Goal: Find specific page/section: Find specific page/section

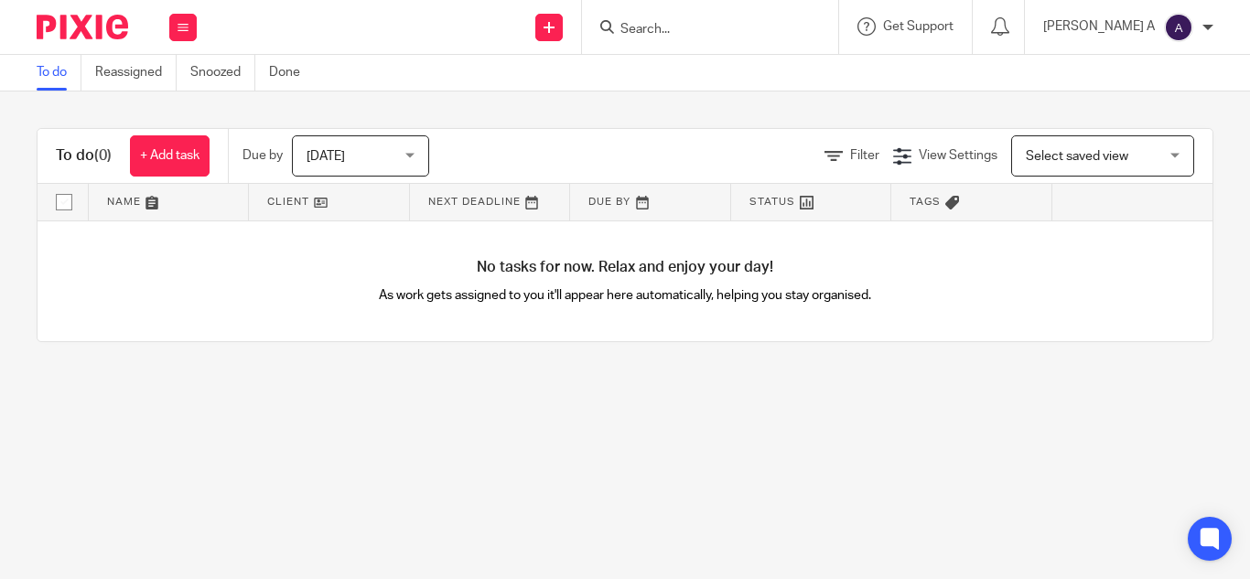
click at [711, 22] on input "Search" at bounding box center [701, 30] width 165 height 16
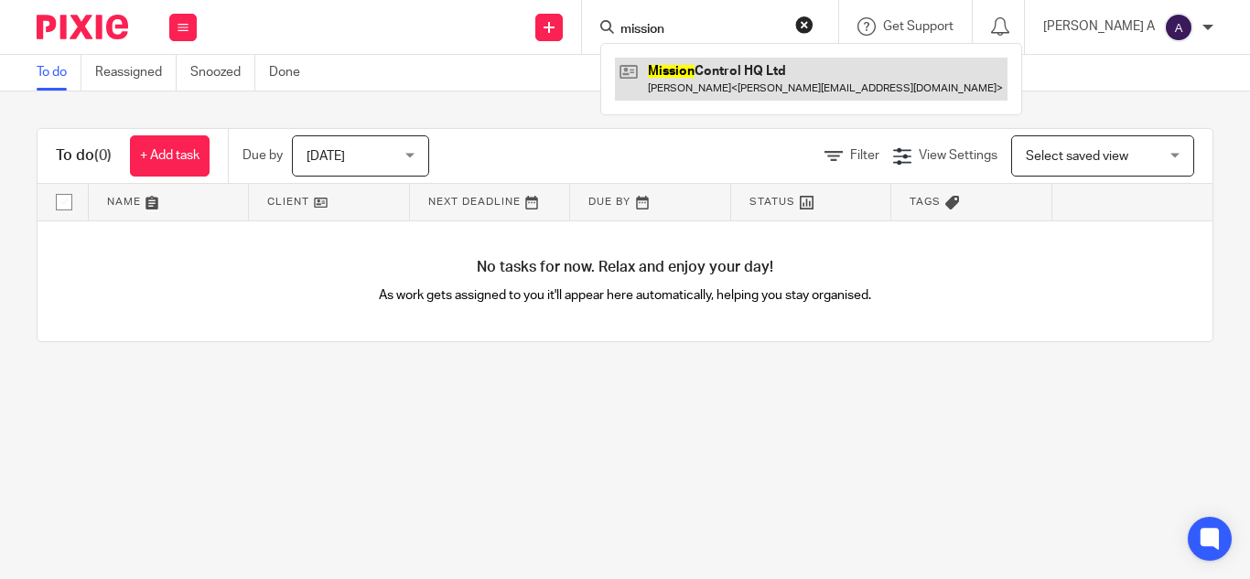
type input "mission"
click at [740, 81] on link at bounding box center [811, 79] width 393 height 42
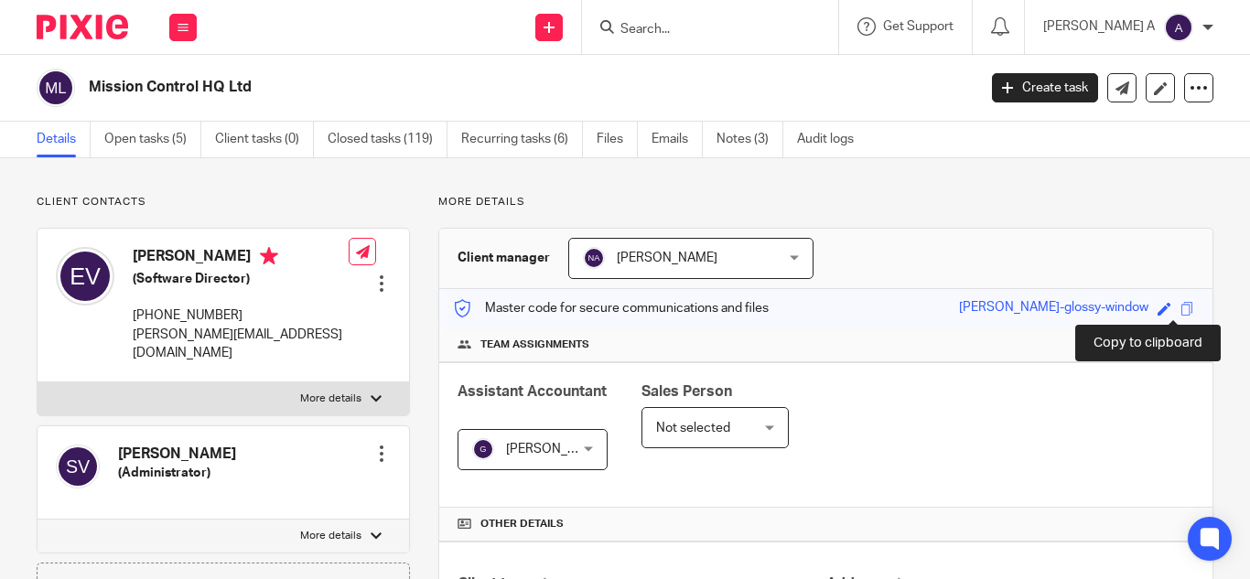
click at [1181, 312] on span at bounding box center [1188, 309] width 14 height 14
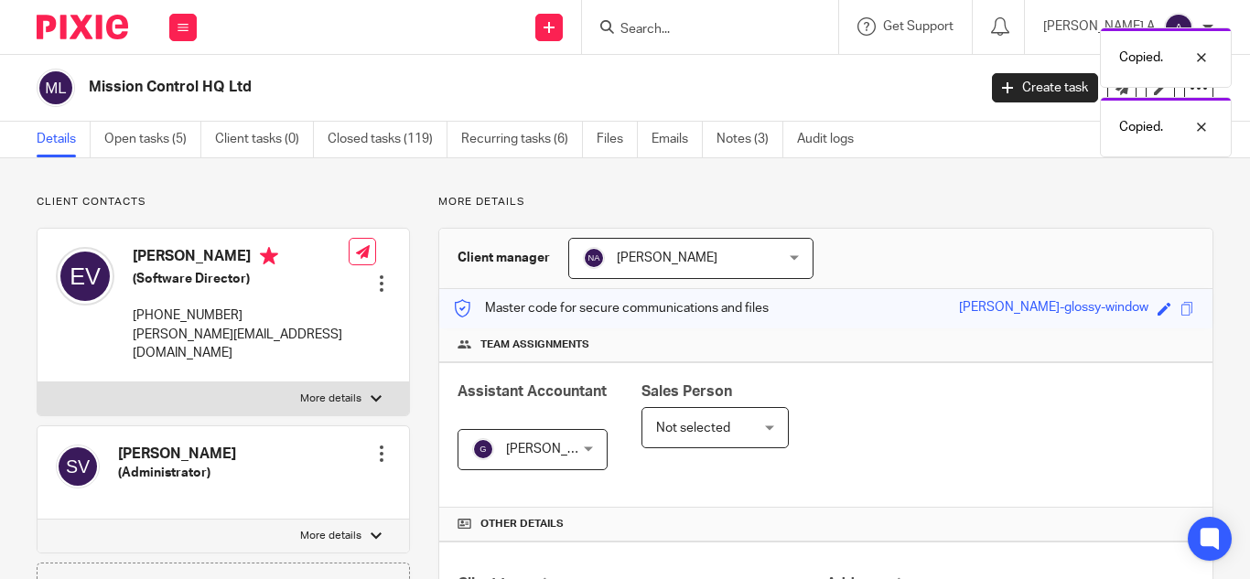
click at [710, 27] on div "Copied. Copied." at bounding box center [928, 87] width 607 height 139
click at [685, 25] on div "Copied. Copied." at bounding box center [928, 87] width 607 height 139
click at [895, 12] on div "Get Support Contact via email Check our documentation Access the academy View r…" at bounding box center [906, 27] width 134 height 54
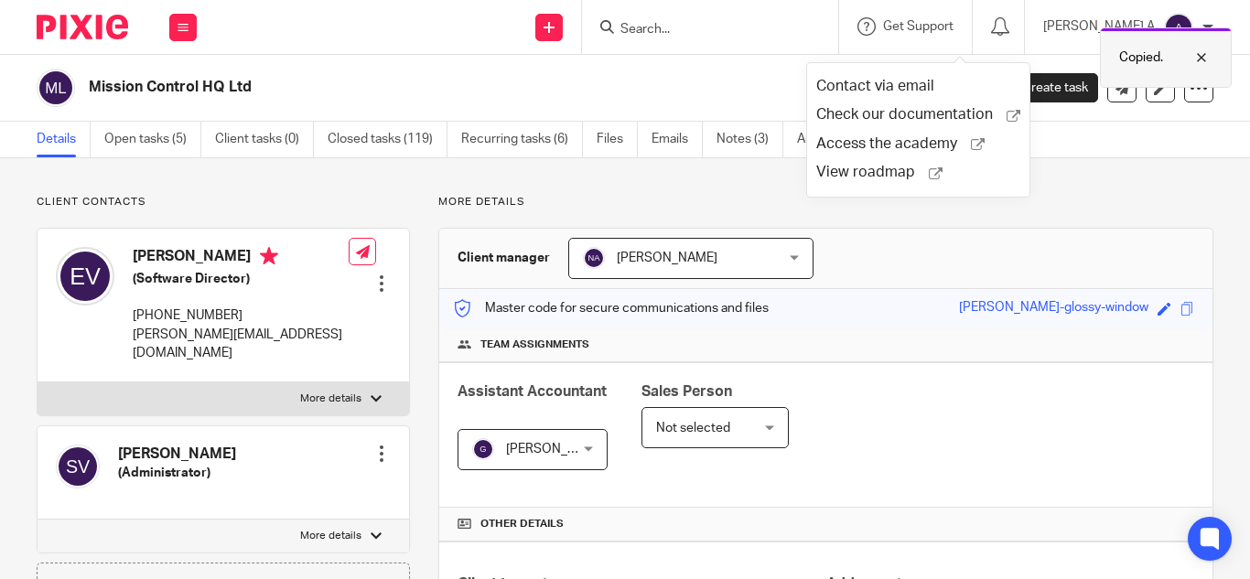
click at [1209, 48] on div at bounding box center [1187, 58] width 49 height 22
click at [689, 32] on input "Search" at bounding box center [701, 30] width 165 height 16
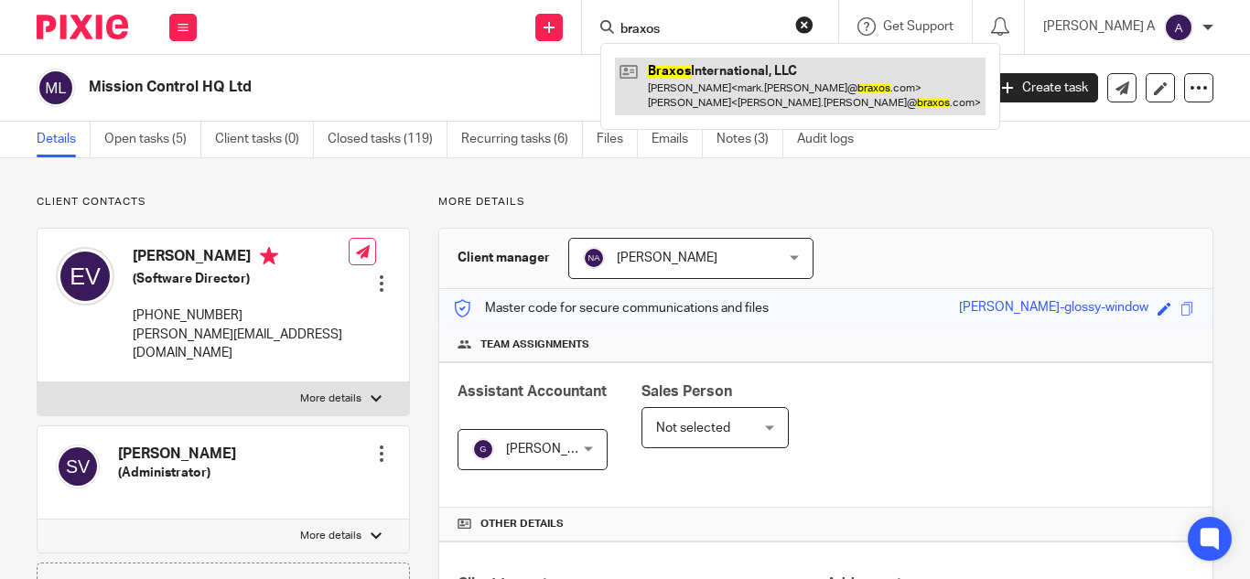
type input "braxos"
click at [769, 76] on link at bounding box center [800, 86] width 371 height 57
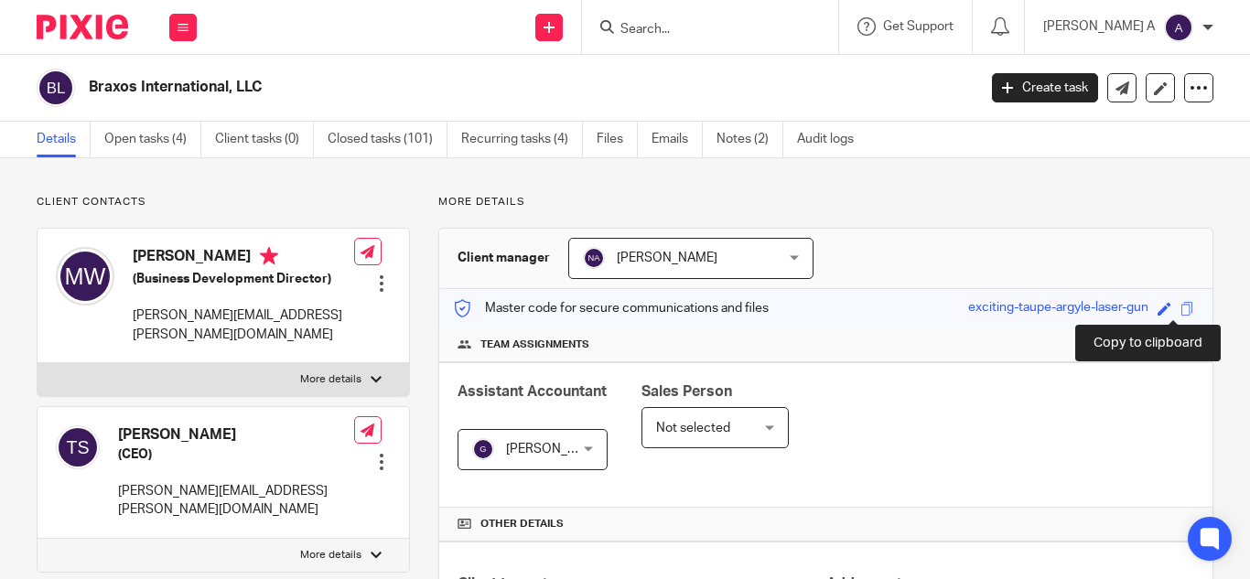
click at [1181, 307] on span at bounding box center [1188, 309] width 14 height 14
